Goal: Information Seeking & Learning: Learn about a topic

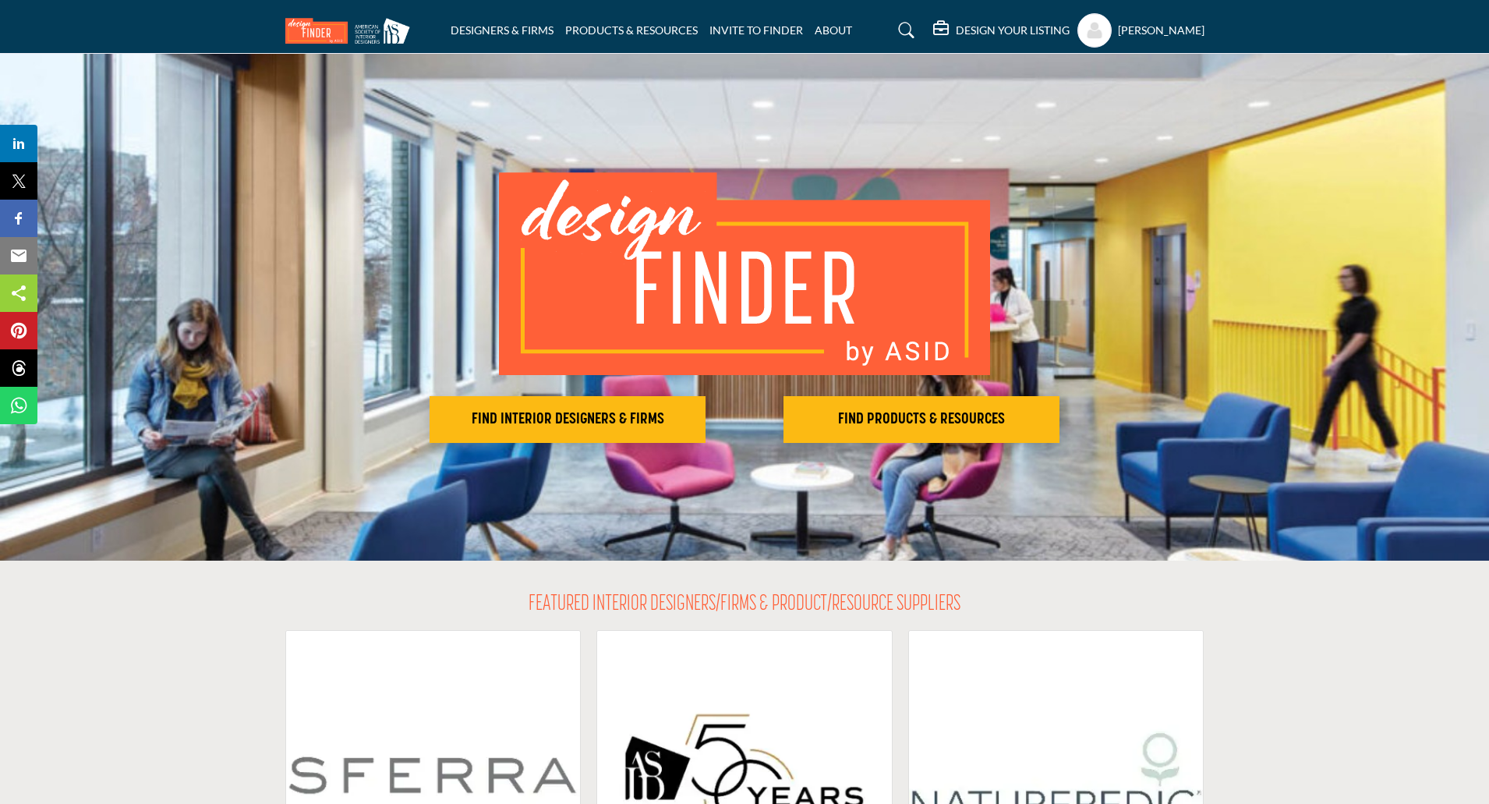
click at [1162, 31] on h5 "[PERSON_NAME]" at bounding box center [1161, 31] width 87 height 16
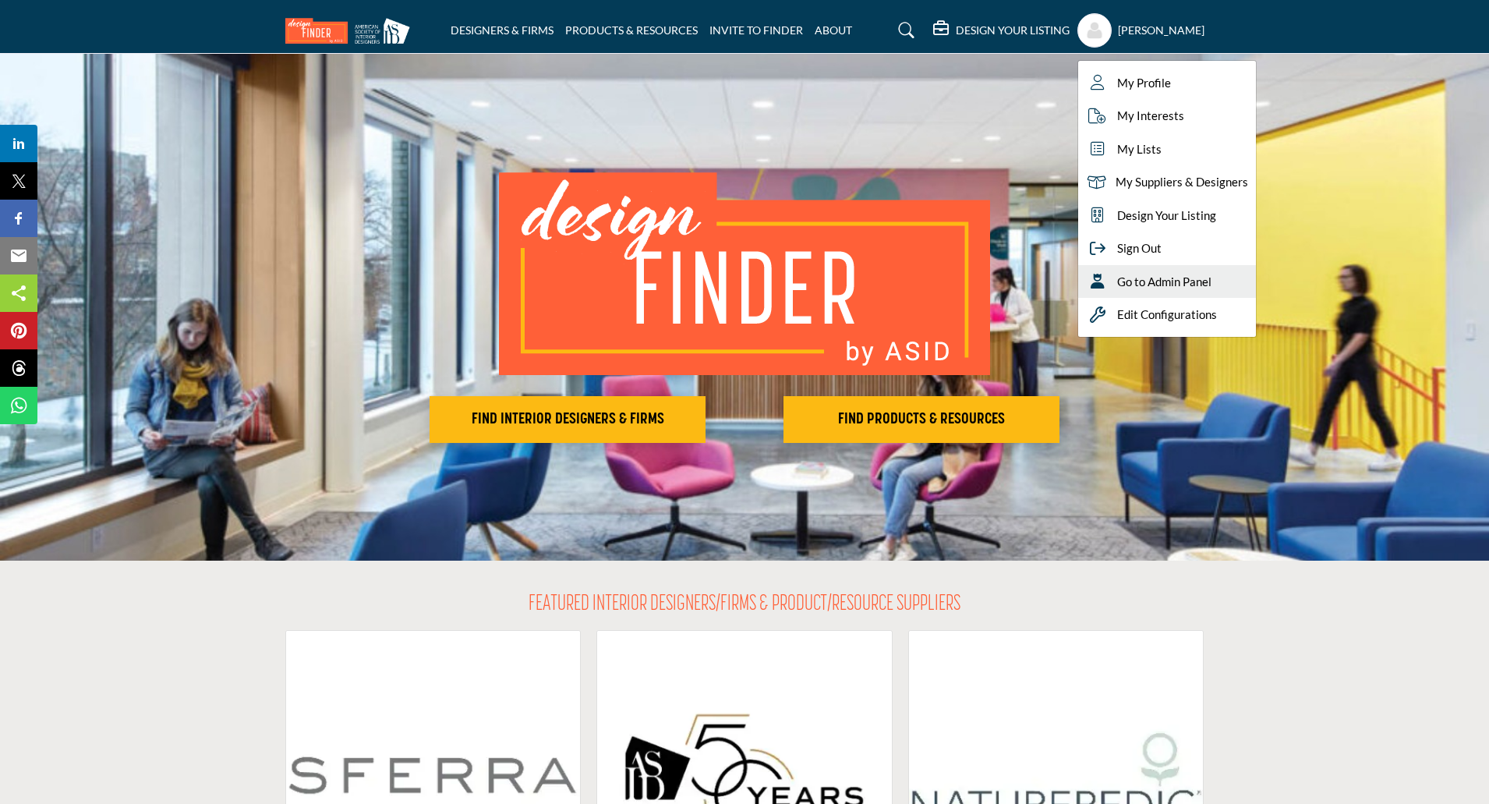
click at [1166, 288] on span "Go to Admin Panel" at bounding box center [1164, 282] width 94 height 18
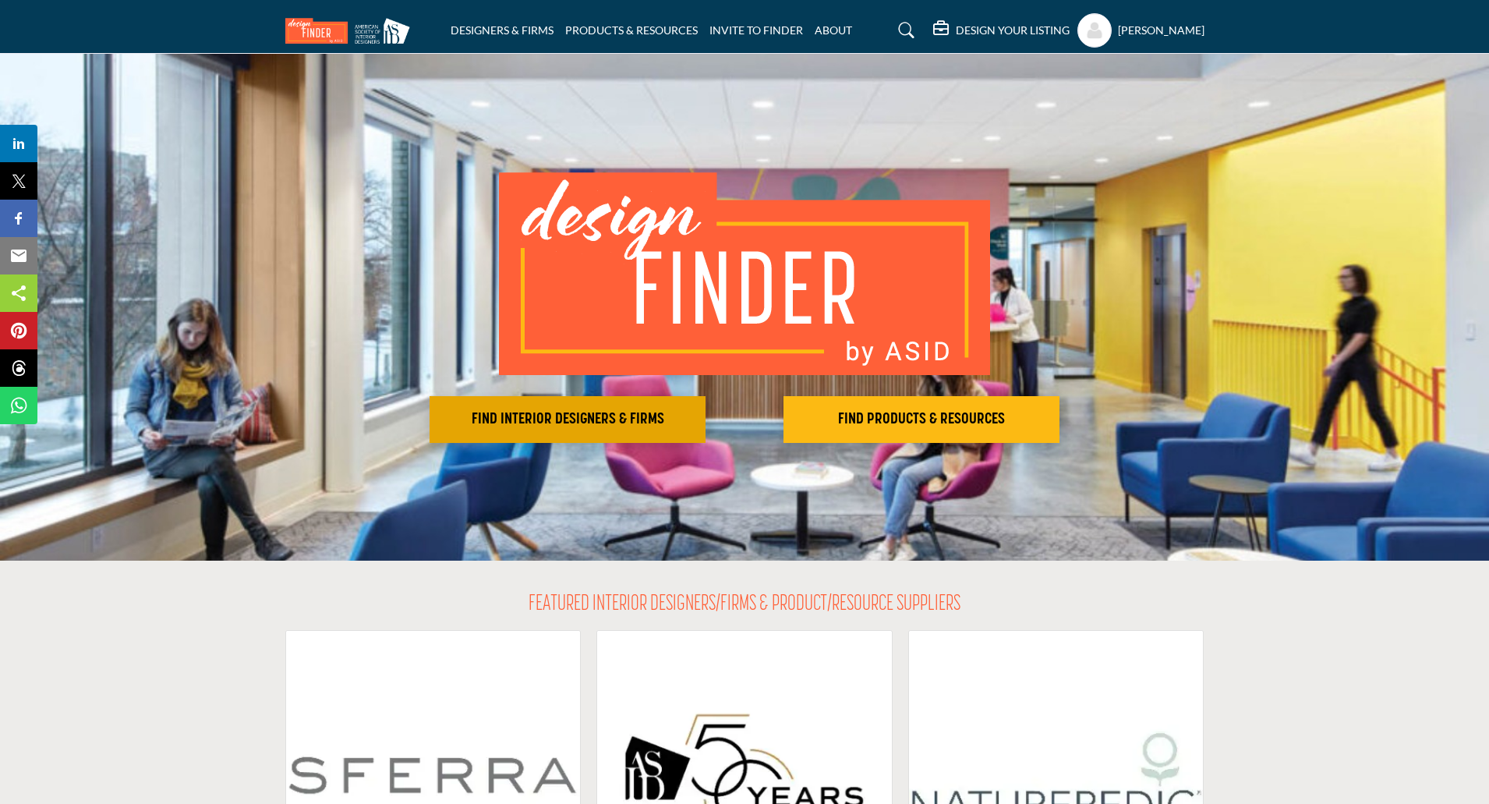
click at [592, 425] on h2 "FIND INTERIOR DESIGNERS & FIRMS" at bounding box center [567, 419] width 267 height 19
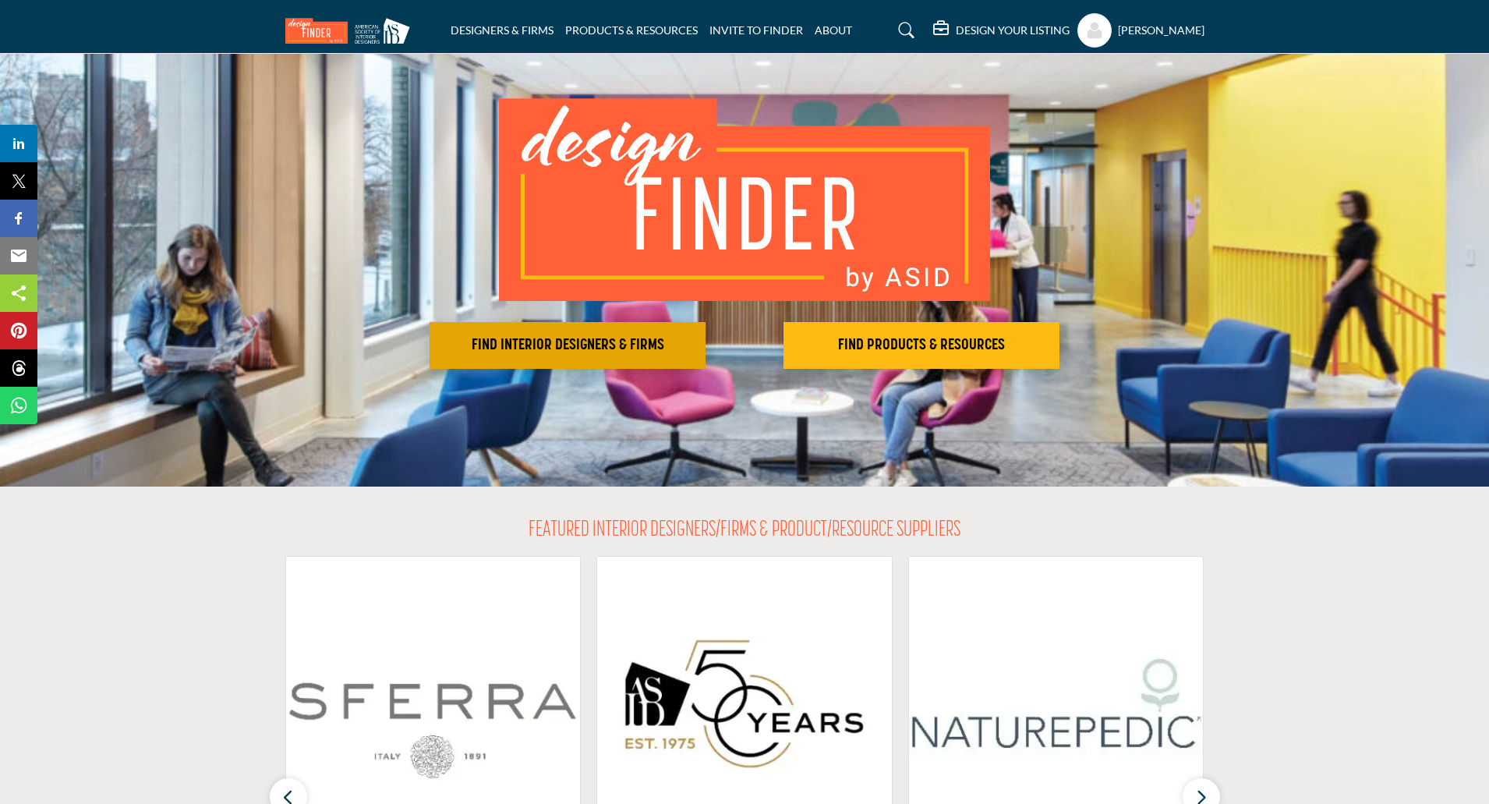
scroll to position [292, 0]
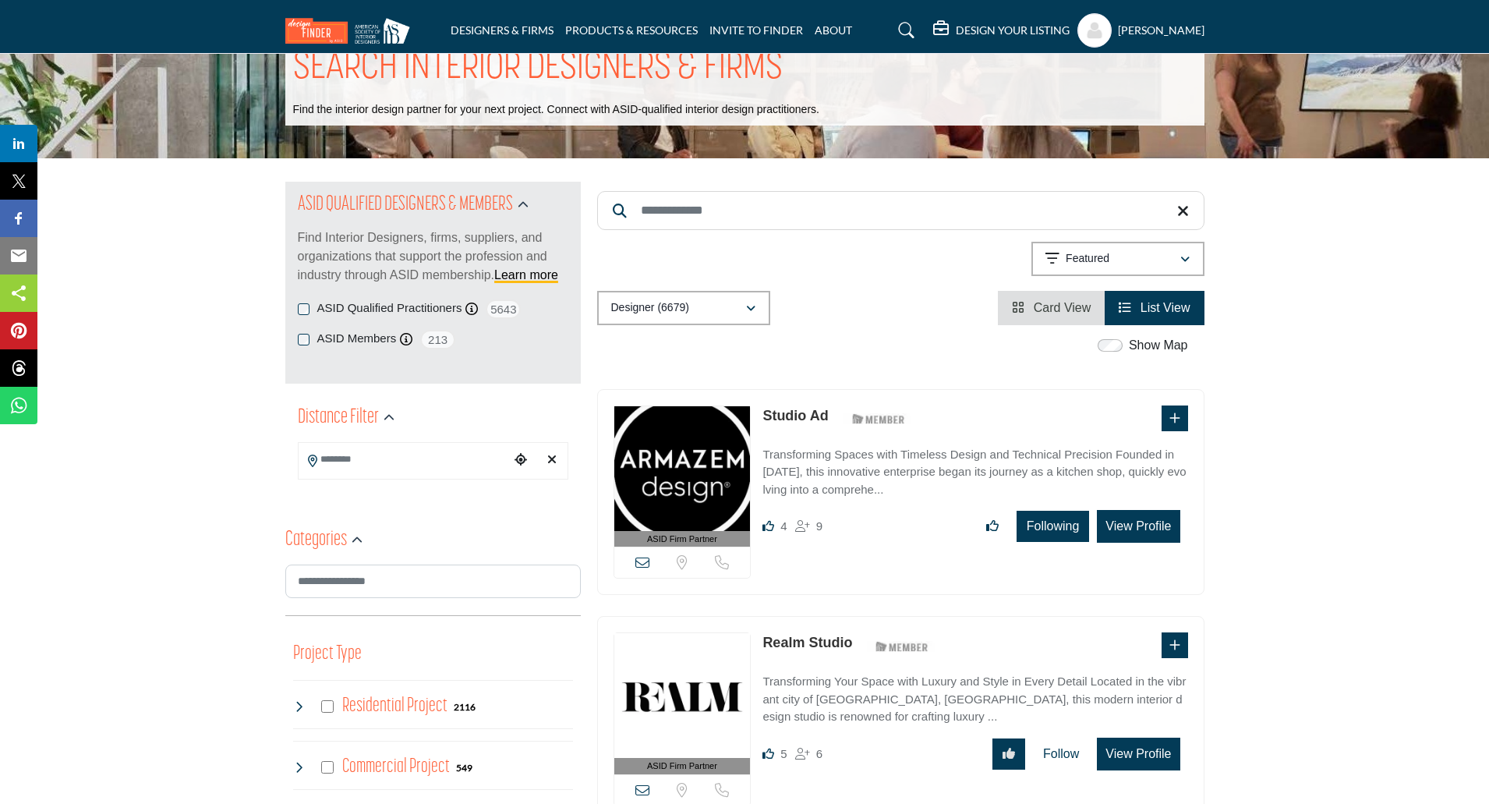
scroll to position [78, 0]
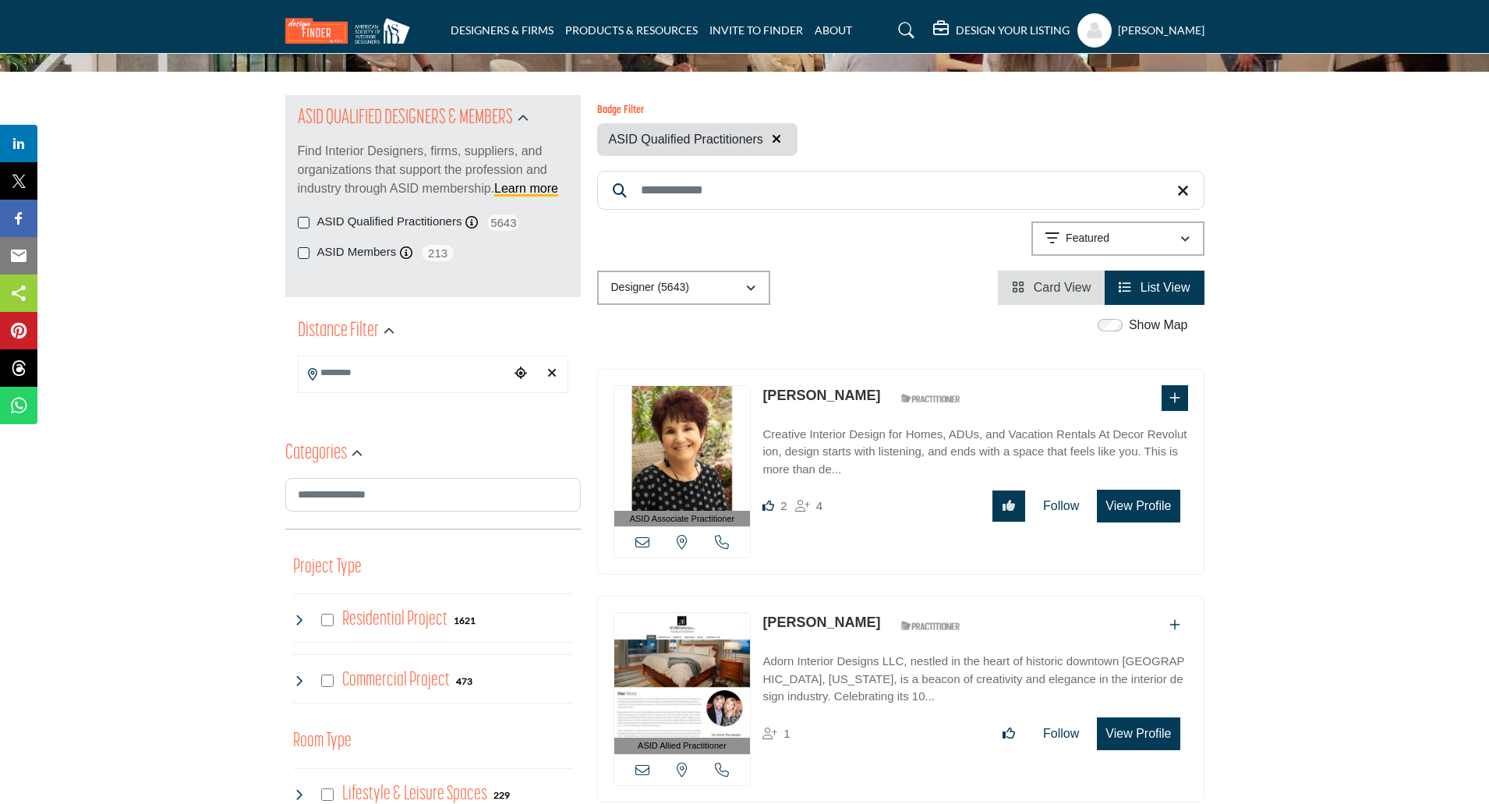
scroll to position [156, 0]
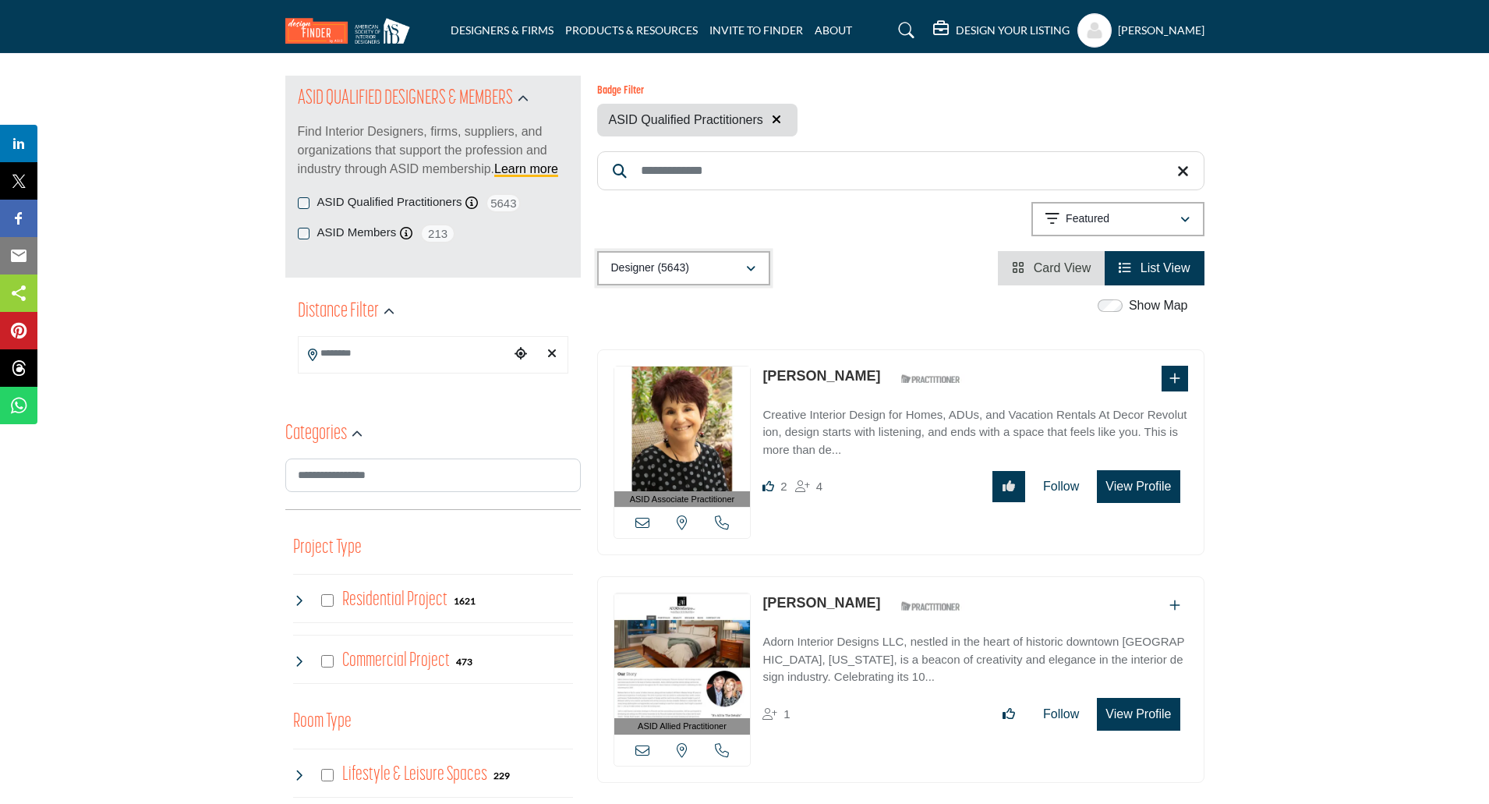
click at [728, 263] on div "Designer (5643)" at bounding box center [678, 268] width 134 height 19
click at [429, 320] on div "Distance Filter" at bounding box center [433, 312] width 270 height 28
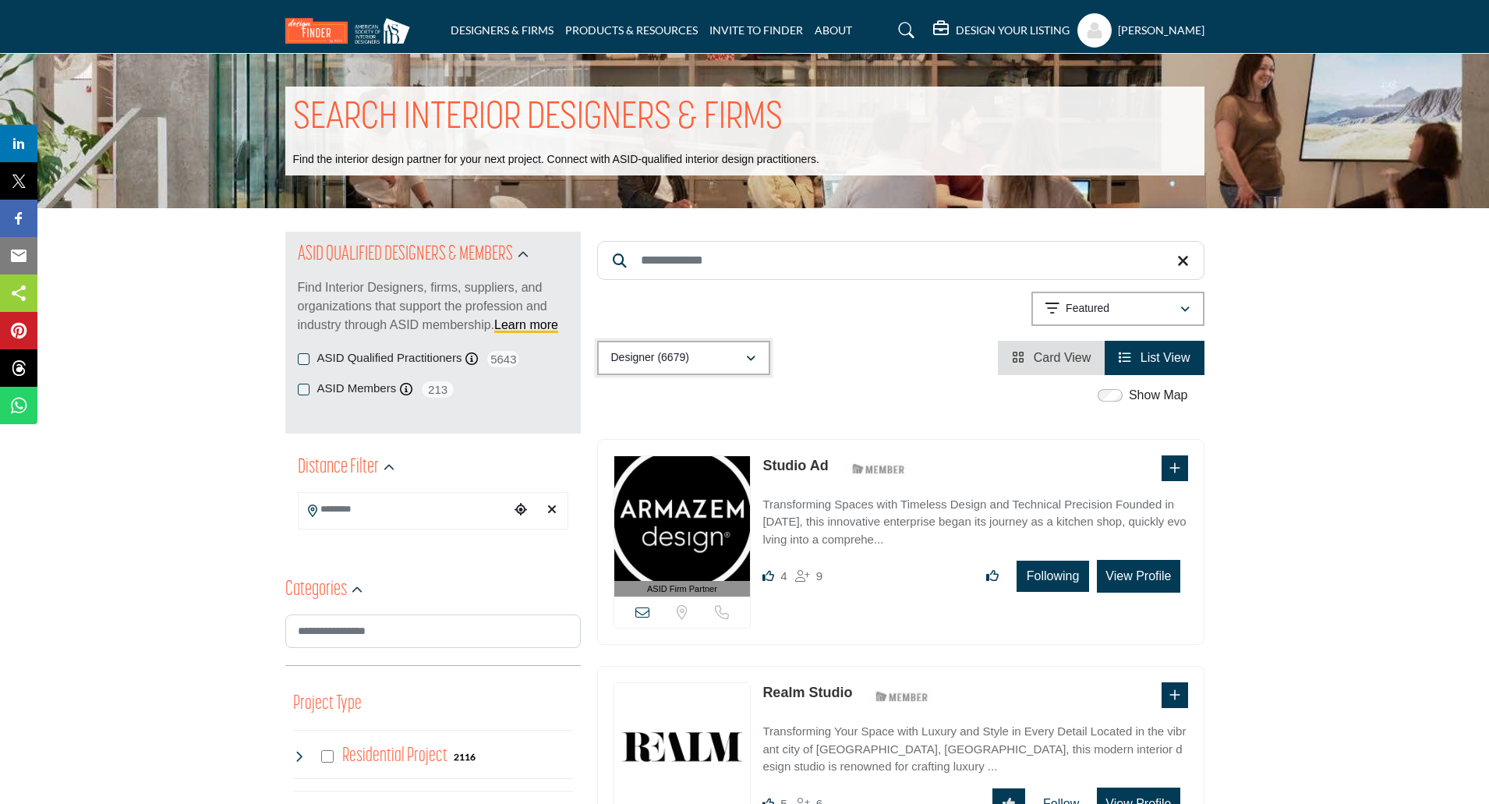
click at [660, 361] on p "Designer (6679)" at bounding box center [650, 358] width 78 height 16
click at [668, 472] on b "(281)" at bounding box center [669, 468] width 25 height 13
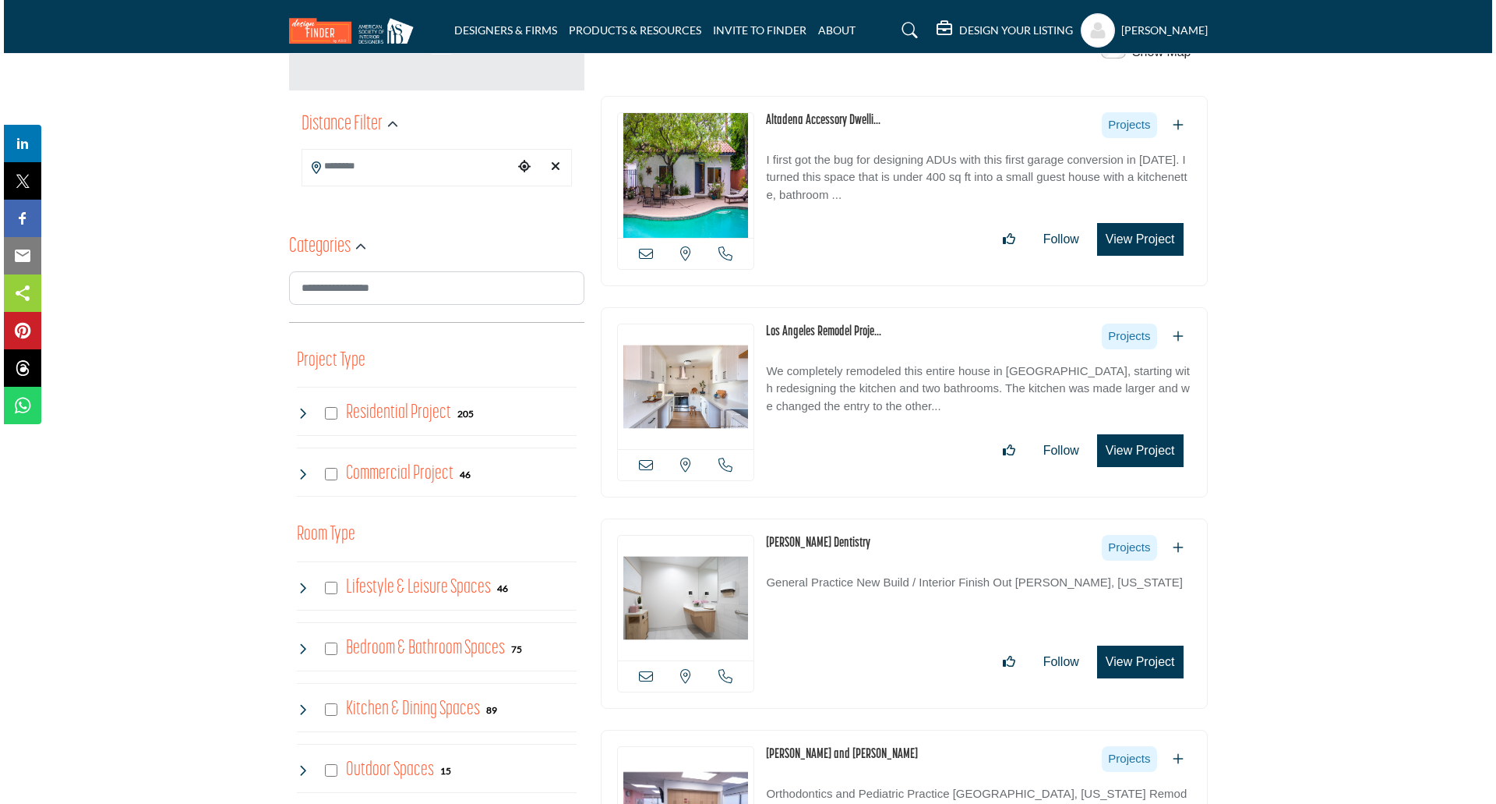
scroll to position [390, 0]
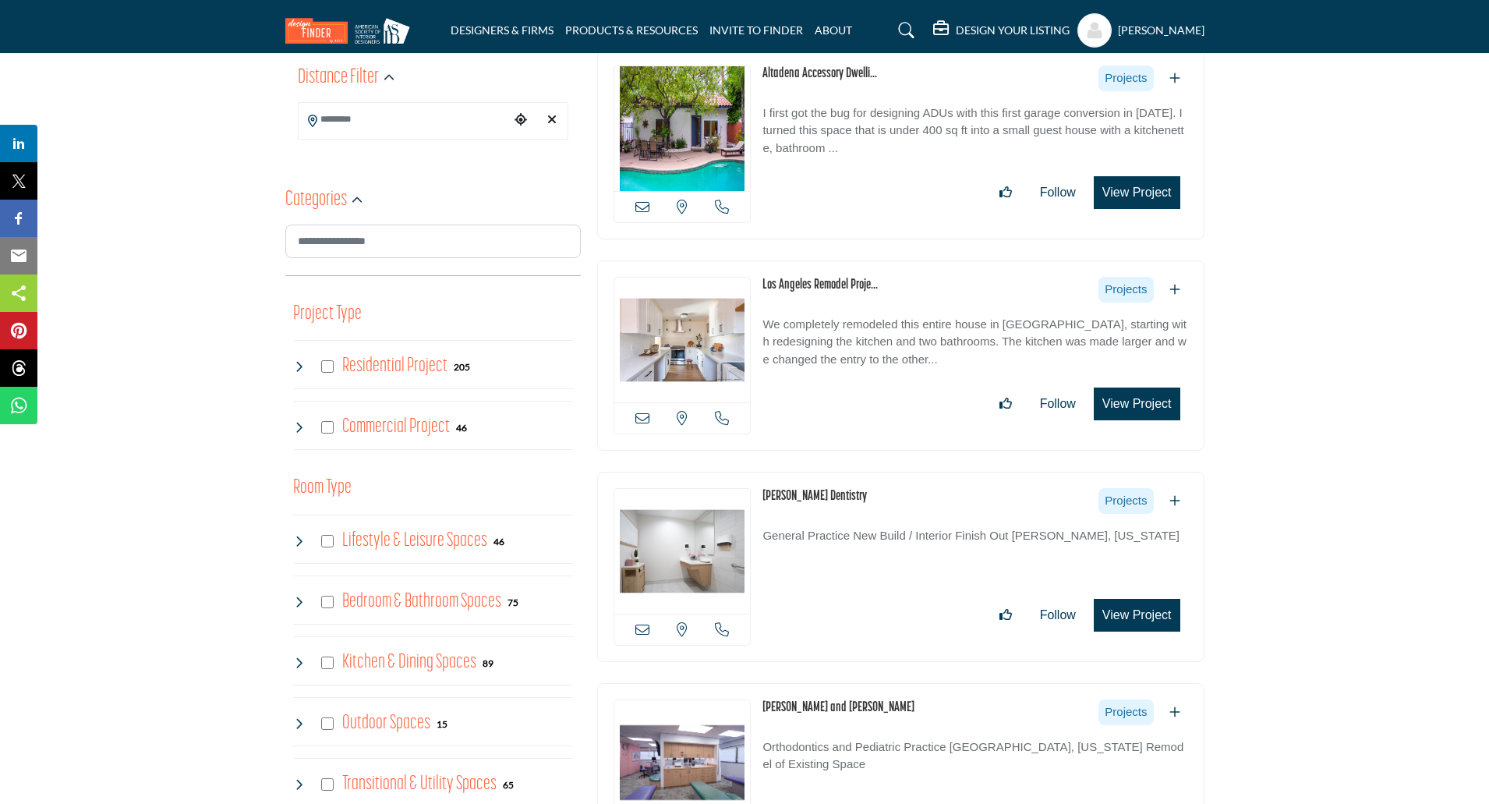
click at [1132, 398] on button "View Project" at bounding box center [1136, 403] width 87 height 33
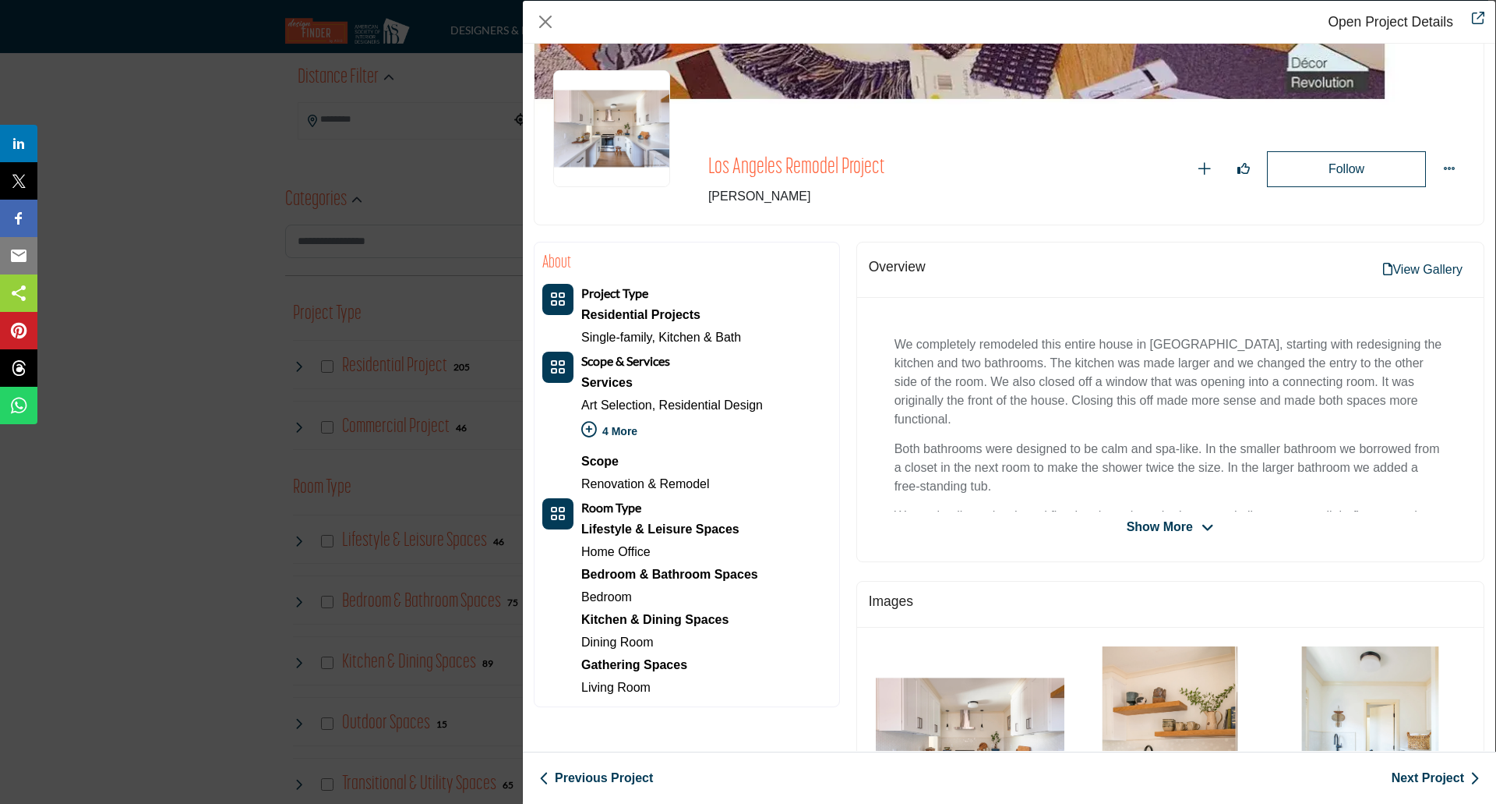
scroll to position [78, 0]
click at [1418, 276] on button "View Gallery" at bounding box center [1423, 270] width 98 height 31
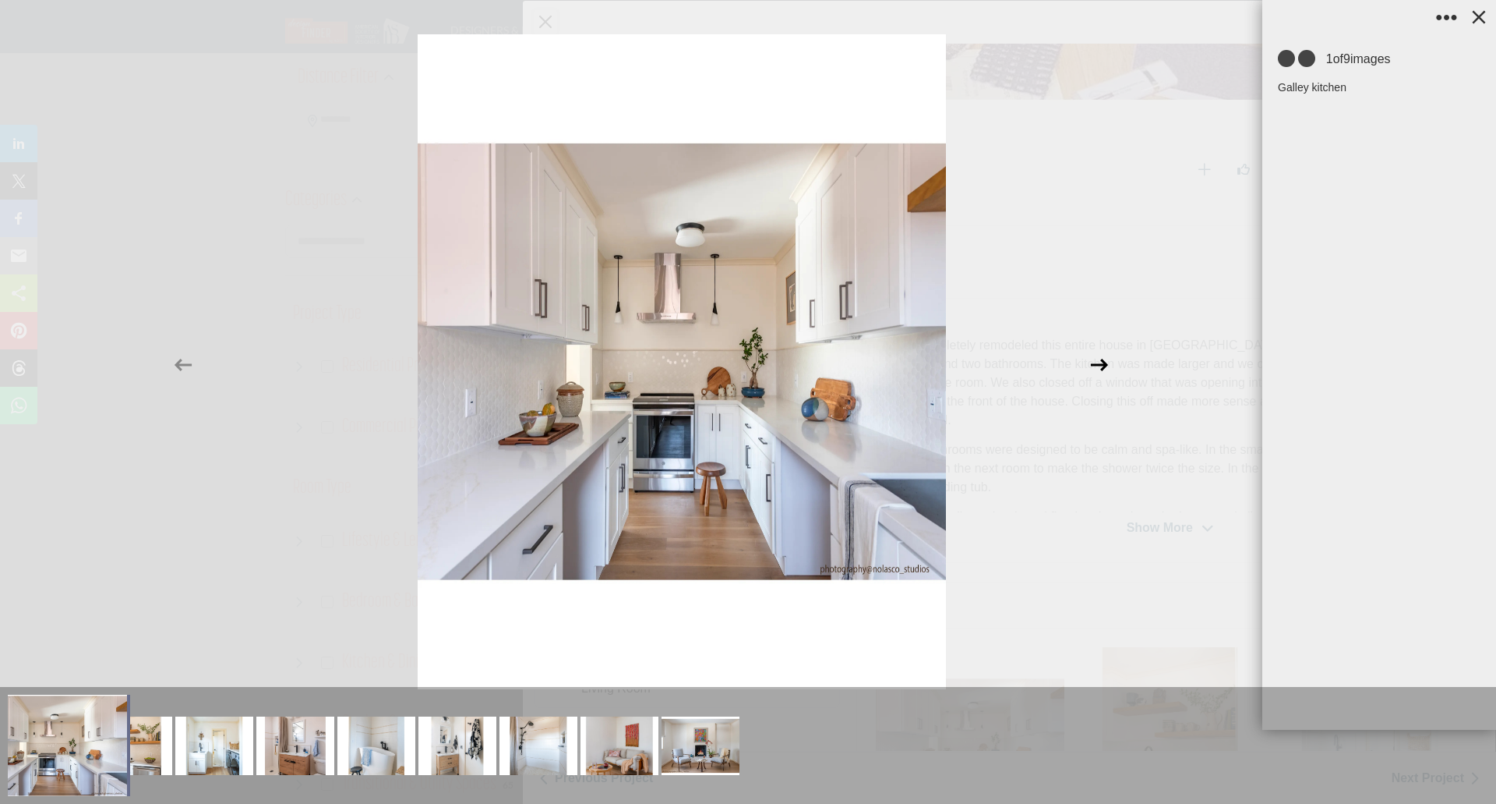
click at [1093, 359] on icon at bounding box center [1100, 365] width 30 height 30
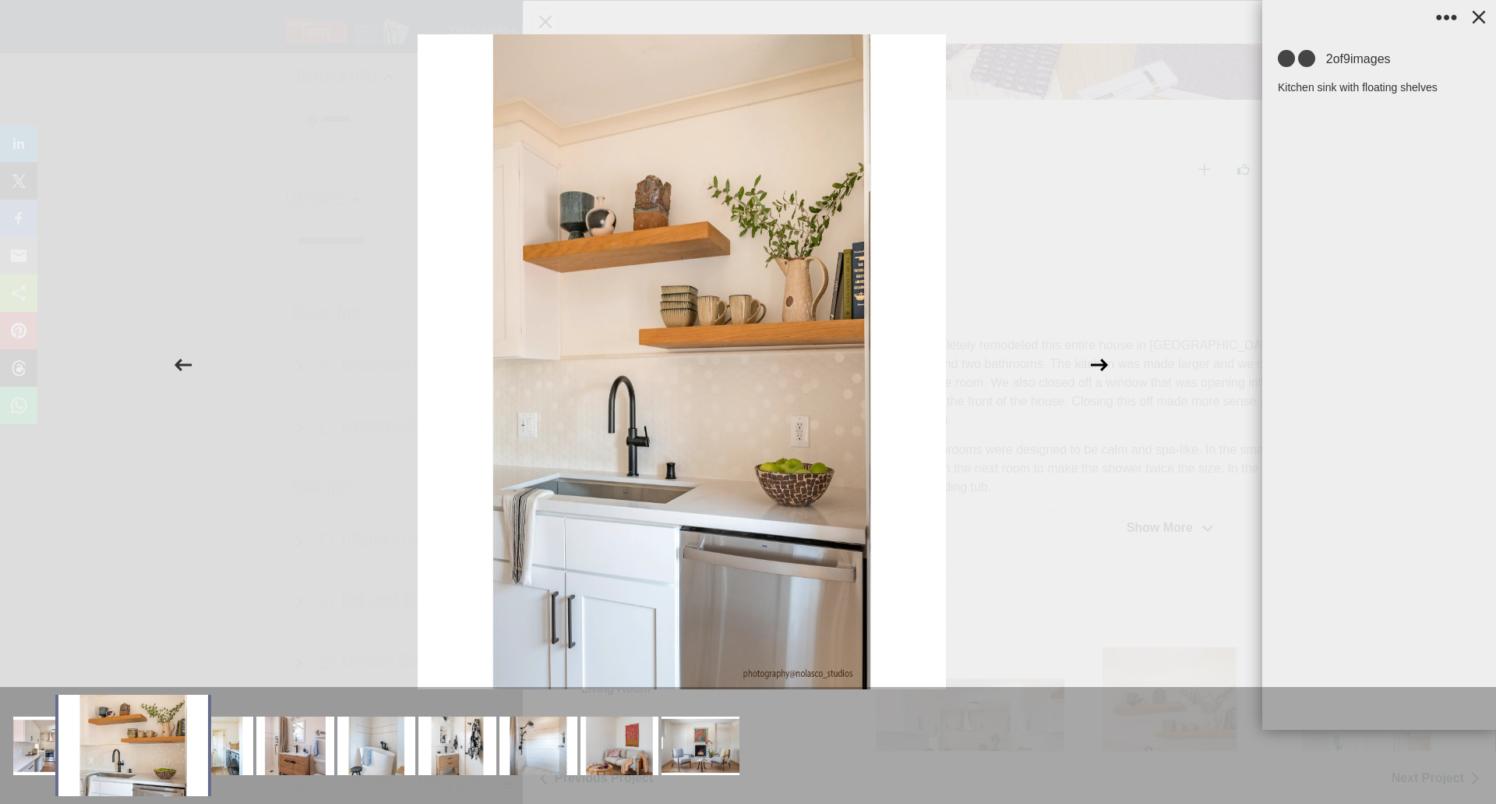
click at [1093, 359] on icon at bounding box center [1100, 365] width 30 height 30
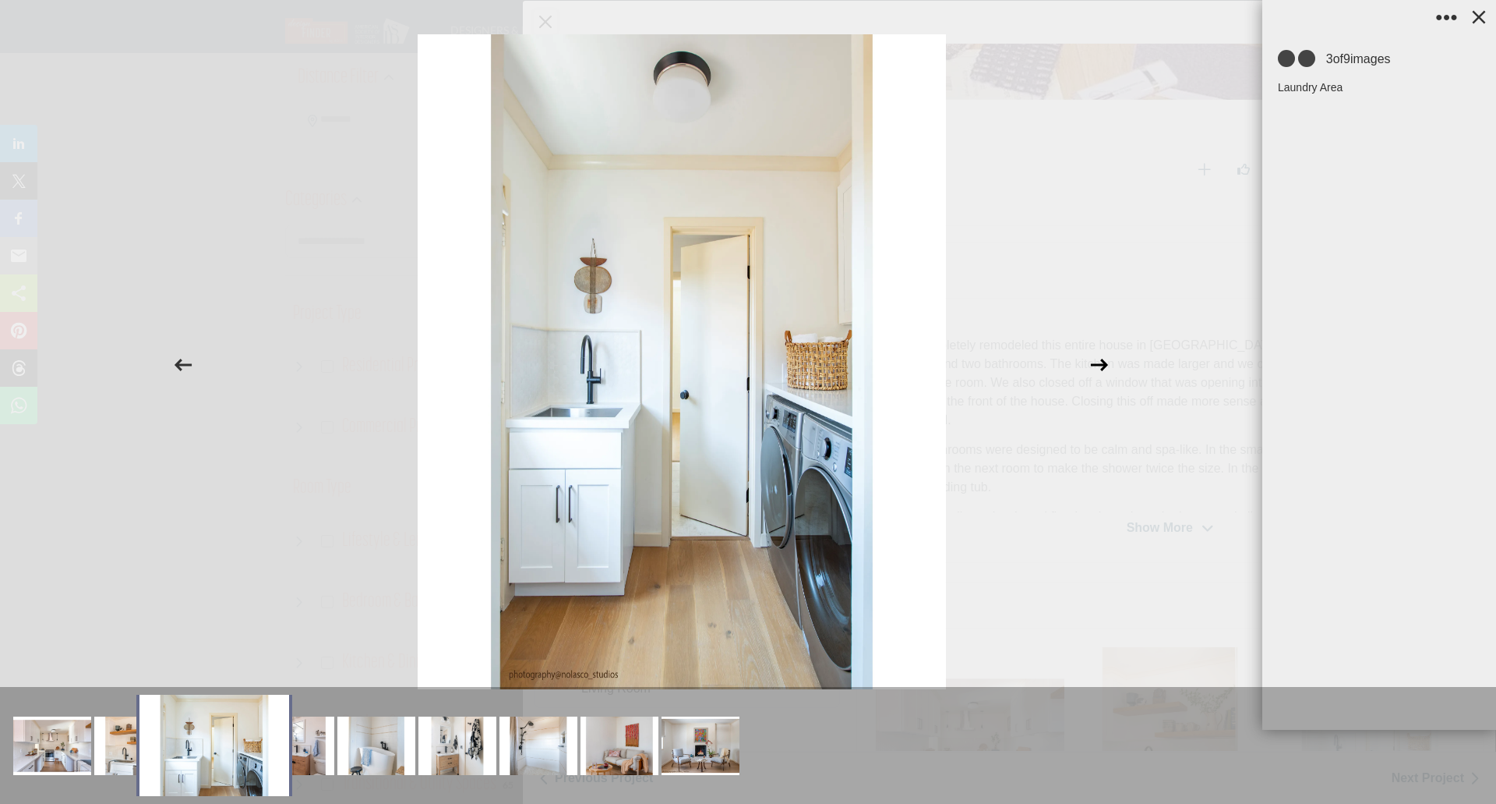
click at [1093, 359] on icon at bounding box center [1100, 365] width 30 height 30
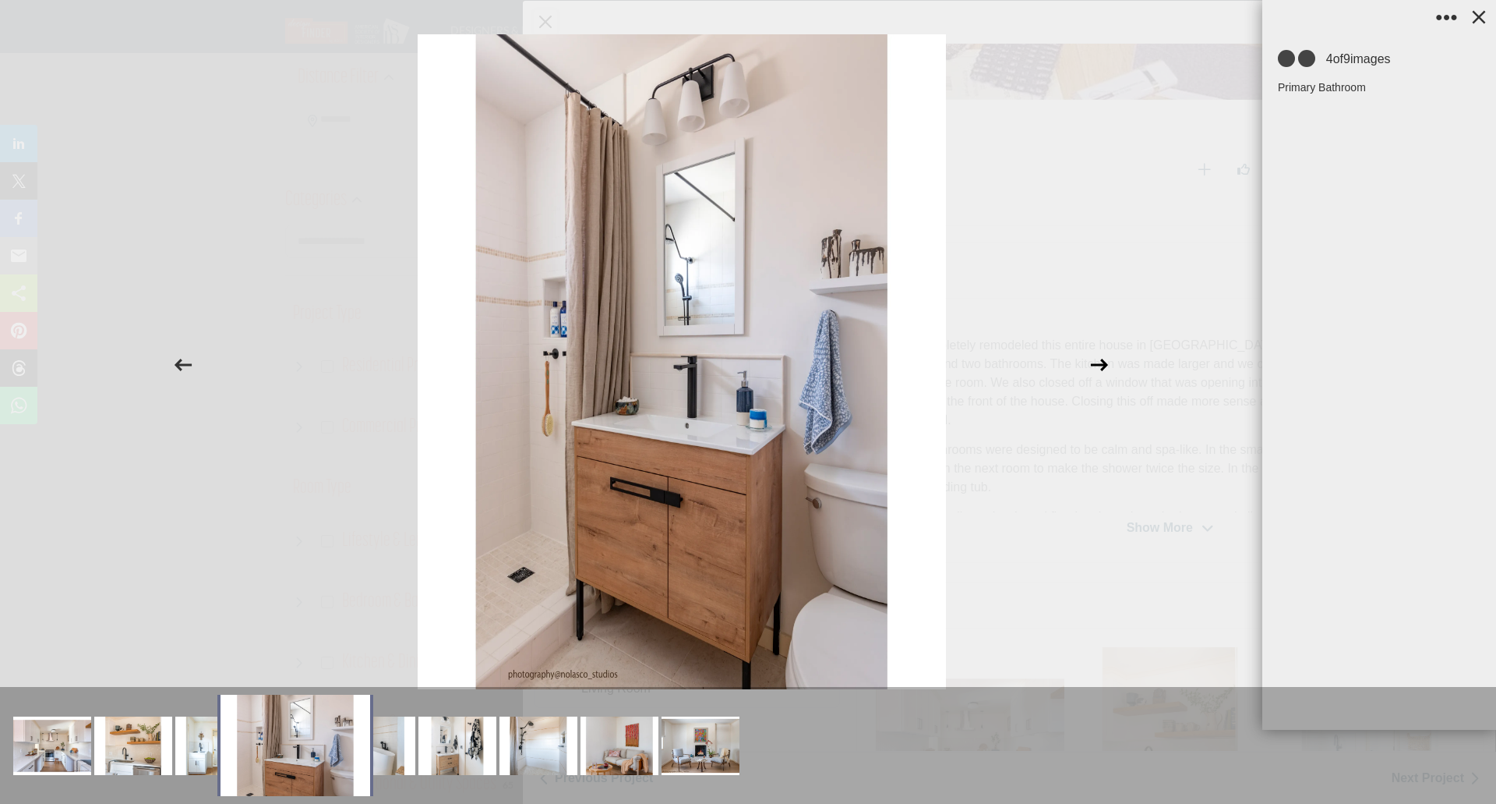
click at [1093, 359] on icon at bounding box center [1100, 365] width 30 height 30
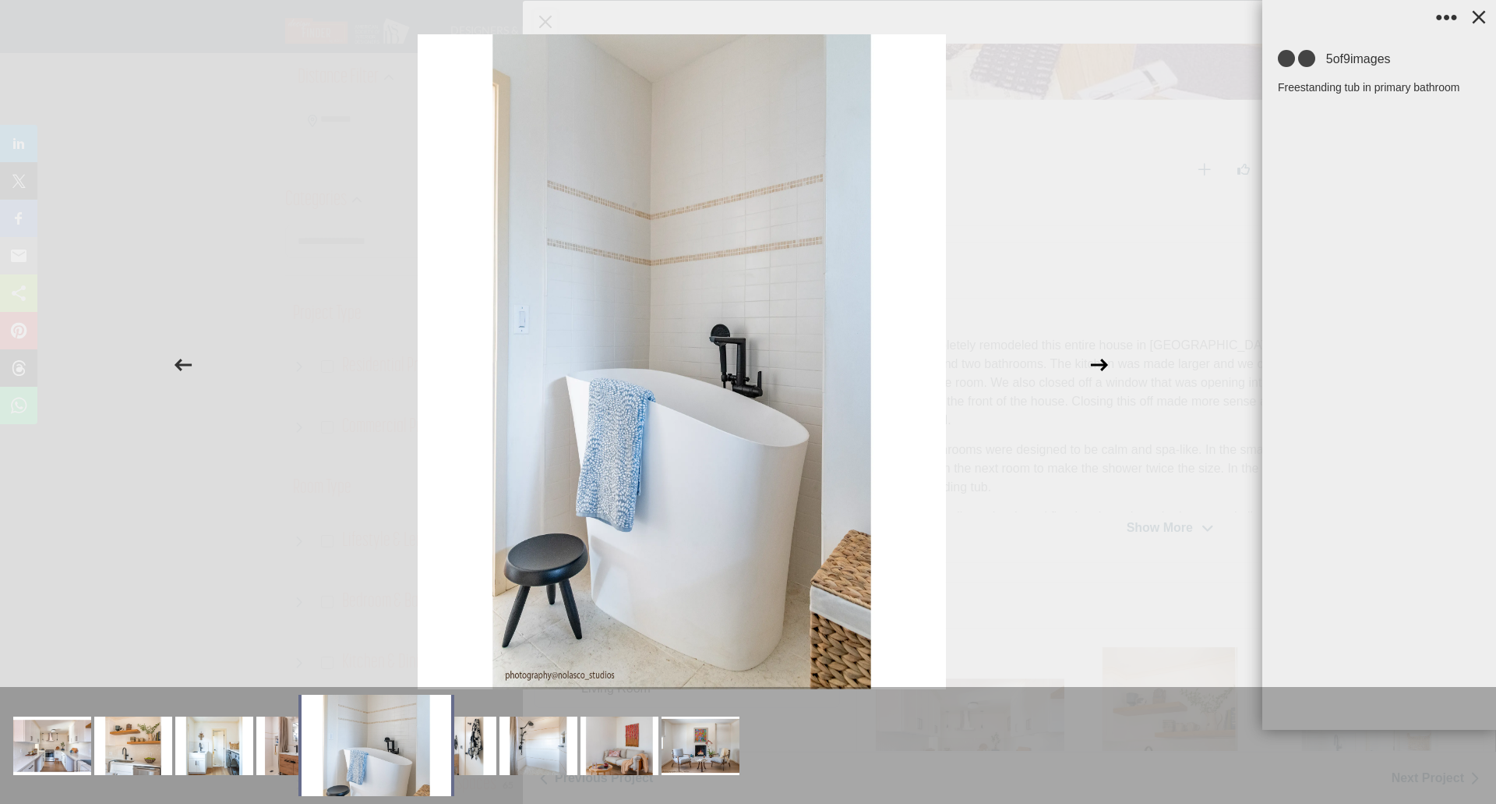
click at [1093, 359] on icon at bounding box center [1100, 365] width 30 height 30
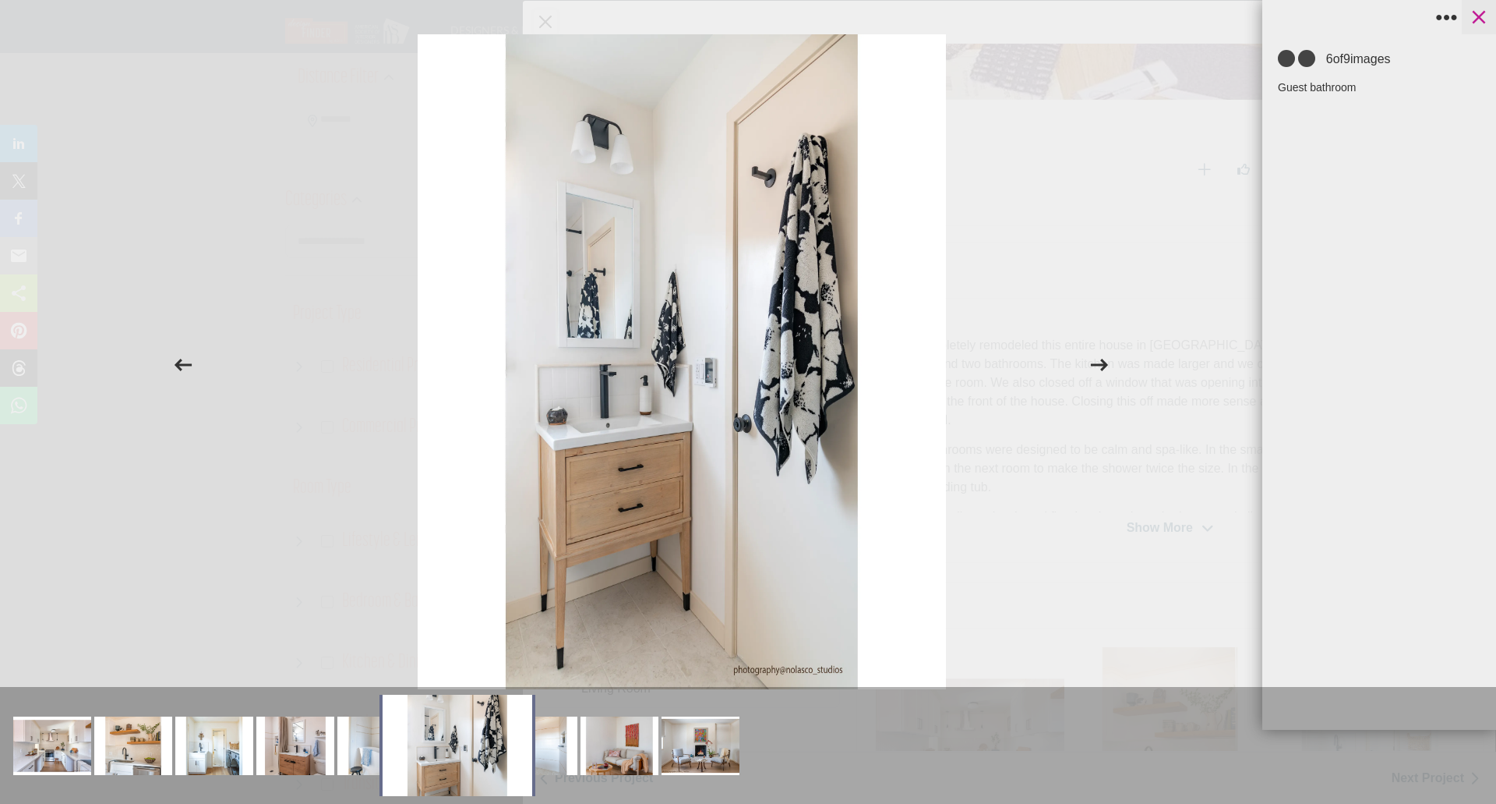
click at [1475, 16] on icon at bounding box center [1479, 16] width 23 height 23
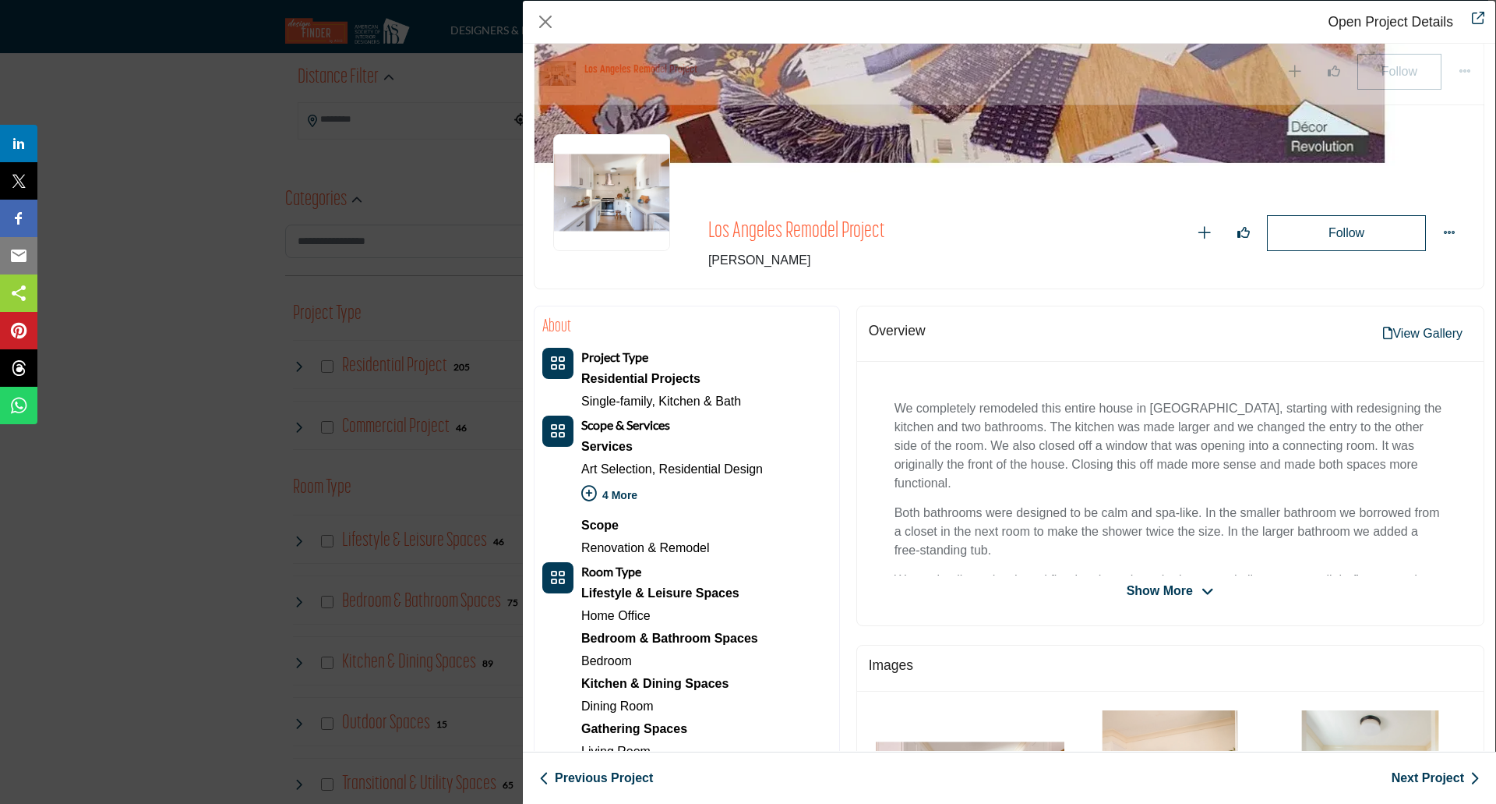
scroll to position [671, 0]
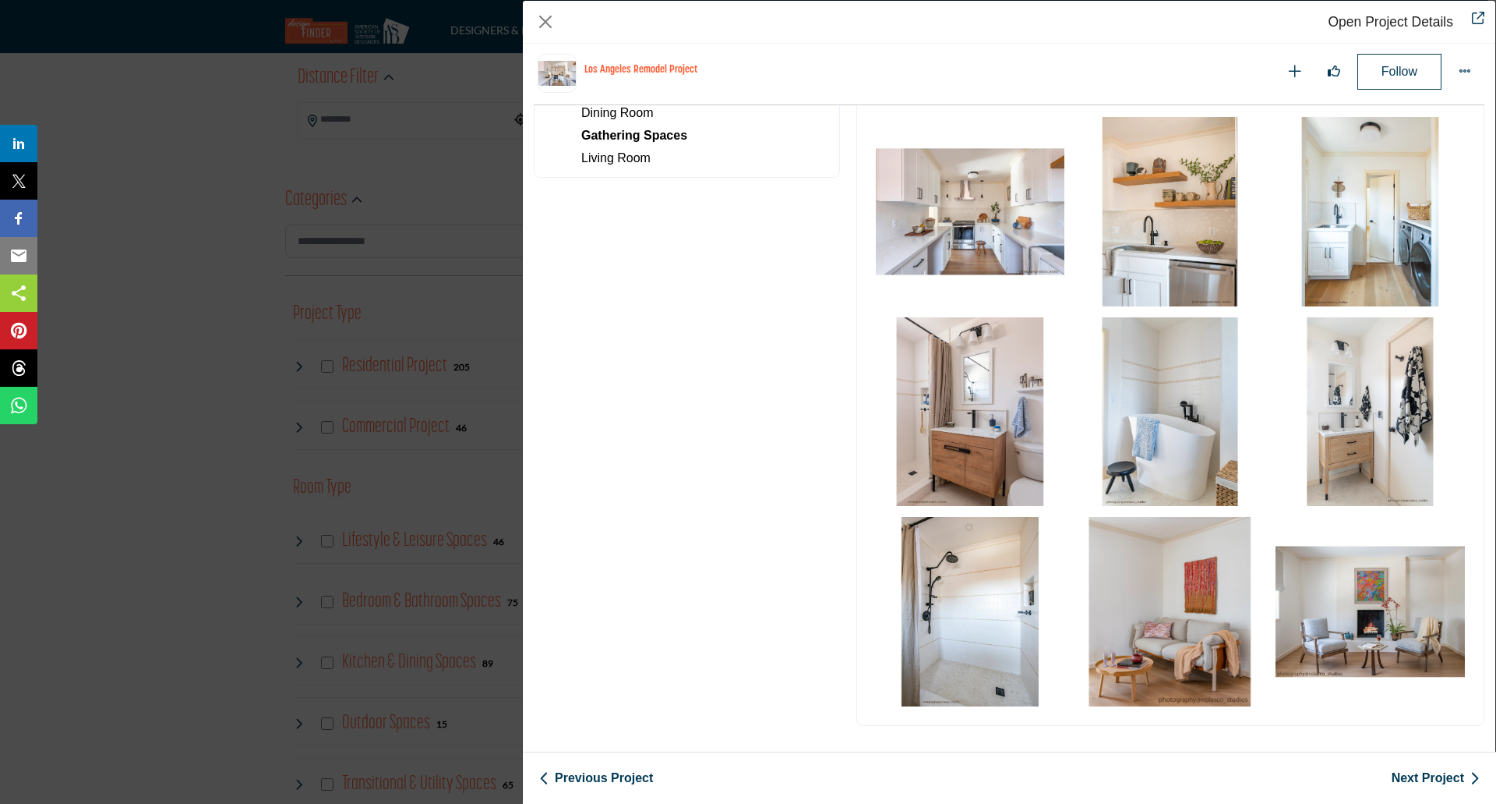
click at [1416, 26] on link "Open Project Details" at bounding box center [1391, 22] width 125 height 16
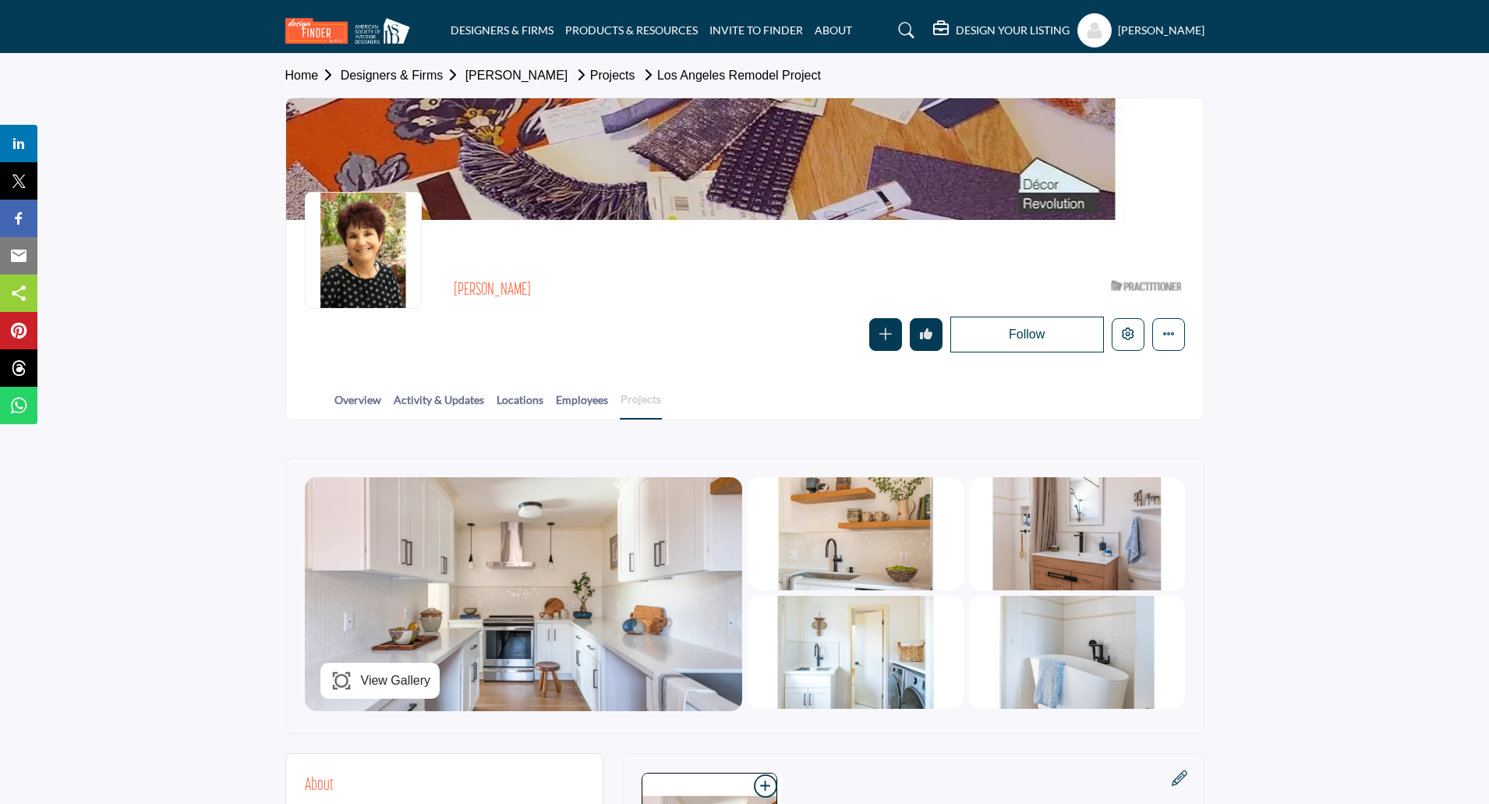
click at [641, 402] on link "Projects" at bounding box center [641, 404] width 42 height 29
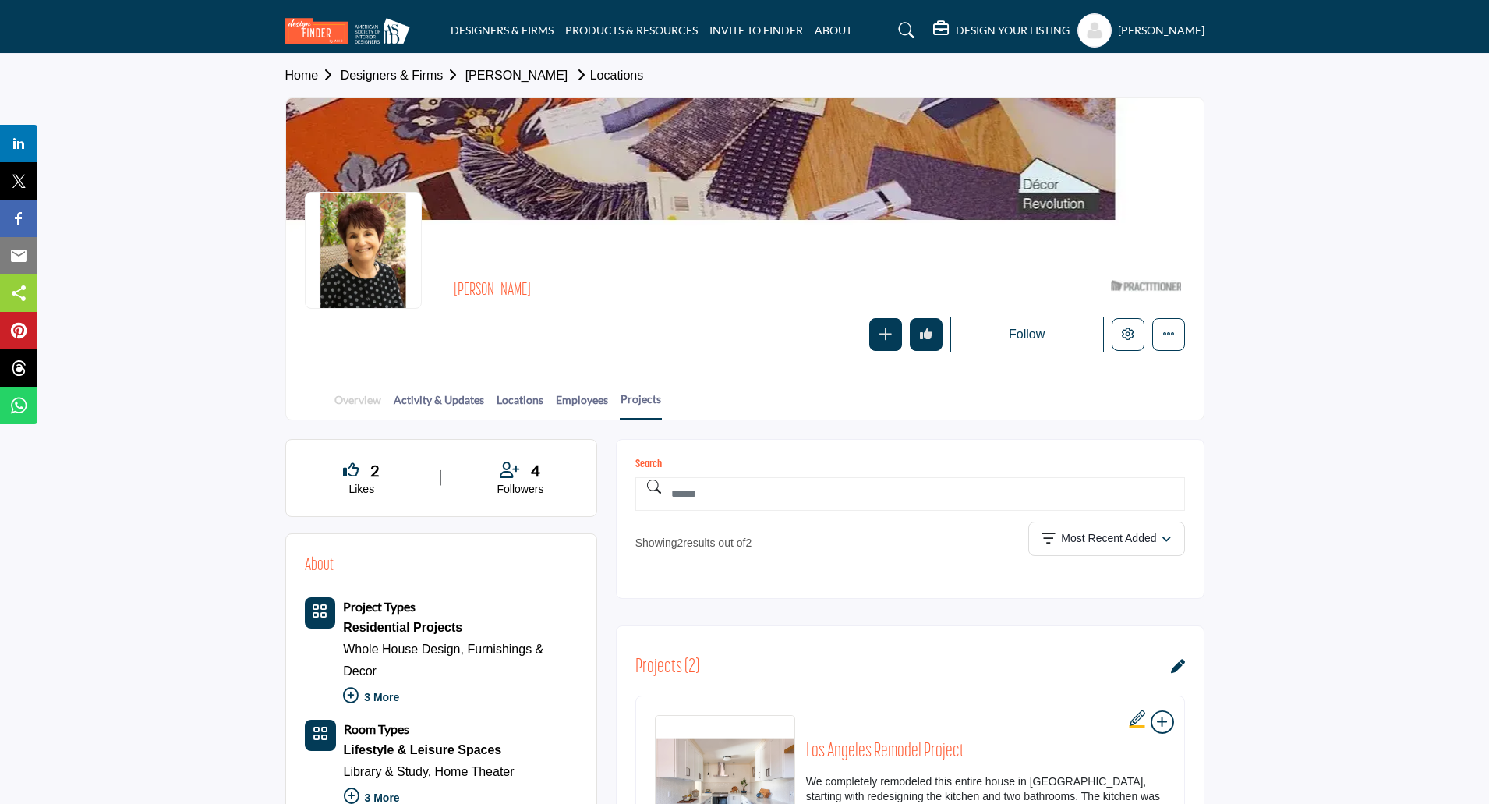
click at [356, 406] on link "Overview" at bounding box center [358, 404] width 48 height 27
